Goal: Information Seeking & Learning: Learn about a topic

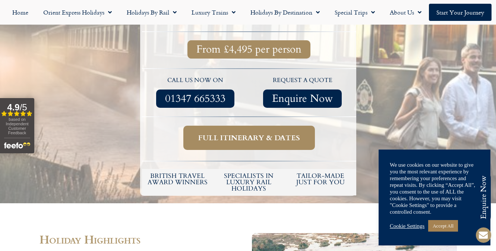
scroll to position [336, 0]
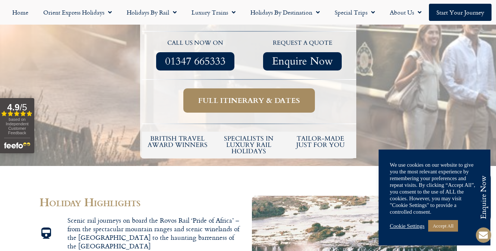
click at [239, 96] on span "Full itinerary & dates" at bounding box center [249, 100] width 102 height 9
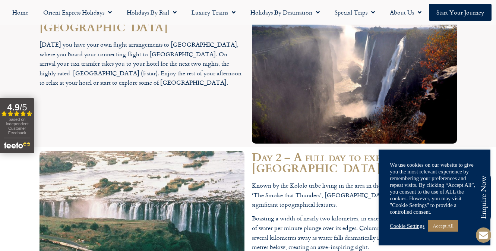
scroll to position [1141, 0]
click at [415, 225] on link "Cookie Settings" at bounding box center [407, 226] width 35 height 7
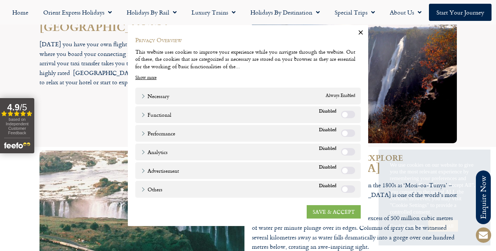
click at [330, 211] on link "SAVE & ACCEPT" at bounding box center [334, 211] width 54 height 13
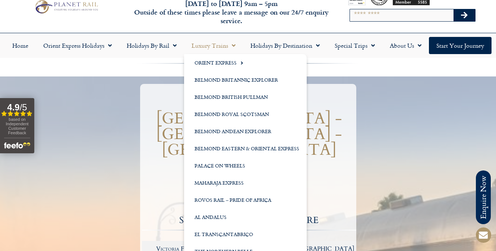
scroll to position [37, 0]
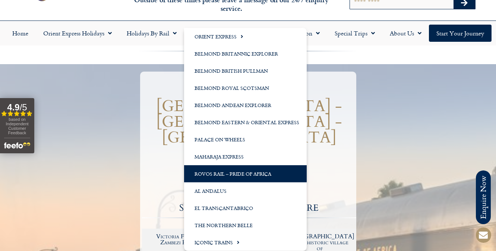
click at [243, 176] on link "Rovos Rail – Pride of Africa" at bounding box center [245, 173] width 123 height 17
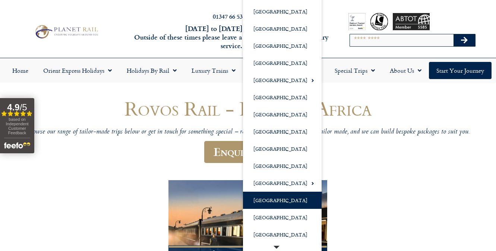
click at [272, 201] on link "[GEOGRAPHIC_DATA]" at bounding box center [282, 200] width 79 height 17
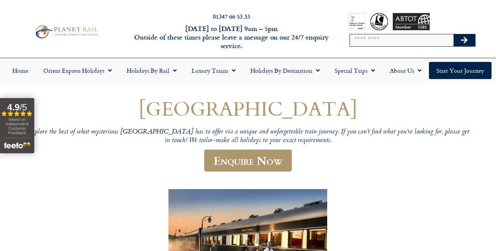
drag, startPoint x: 161, startPoint y: 1, endPoint x: 381, endPoint y: 171, distance: 278.9
click at [386, 178] on header "South Africa Explore the best of what mysterious South Africa has to offer via …" at bounding box center [248, 138] width 447 height 83
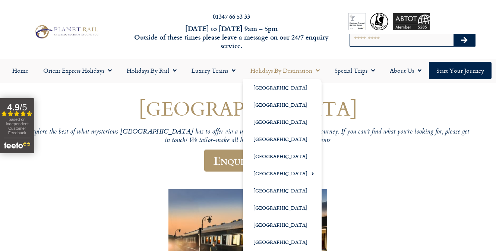
click at [316, 69] on span "Menu" at bounding box center [315, 70] width 7 height 13
click at [318, 68] on span "Menu" at bounding box center [315, 70] width 7 height 13
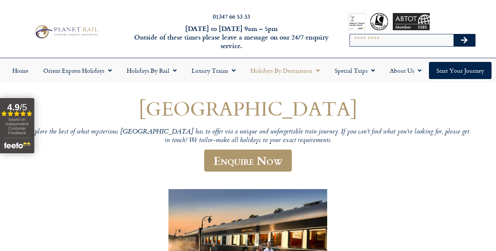
click at [318, 68] on span "Menu" at bounding box center [315, 70] width 7 height 13
click at [354, 167] on header "South Africa Explore the best of what mysterious South Africa has to offer via …" at bounding box center [248, 138] width 447 height 83
